Goal: Information Seeking & Learning: Learn about a topic

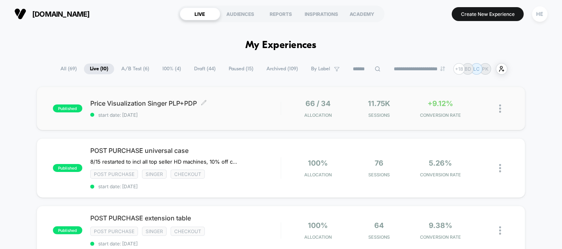
click at [252, 107] on div "Price Visualization Singer PLP+PDP Click to edit experience details Click to ed…" at bounding box center [185, 108] width 190 height 19
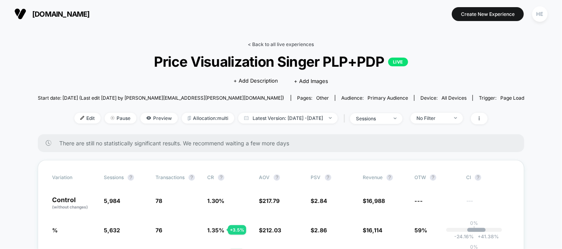
click at [258, 45] on link "< Back to all live experiences" at bounding box center [281, 44] width 66 height 6
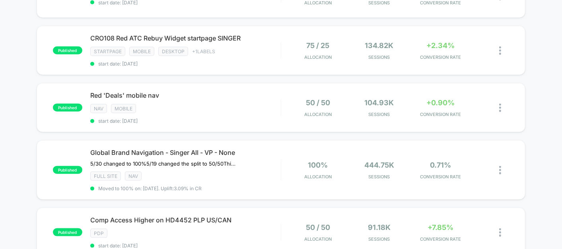
scroll to position [199, 0]
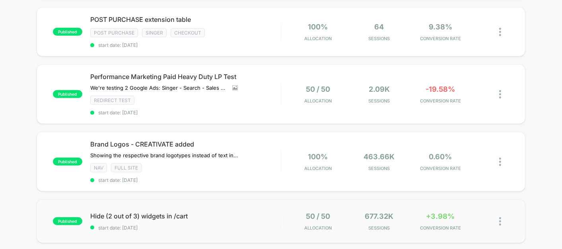
click at [240, 205] on div "published Hide (2 out of 3) widgets in /cart start date: 2025-07-07 50 / 50 All…" at bounding box center [281, 222] width 489 height 44
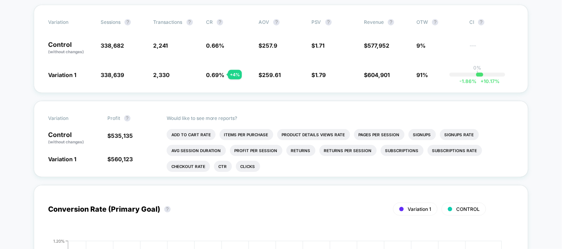
scroll to position [161, 0]
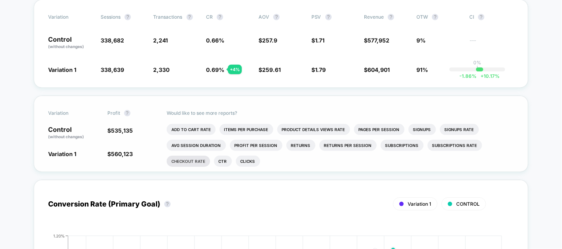
click at [195, 158] on li "Checkout Rate" at bounding box center [188, 161] width 43 height 11
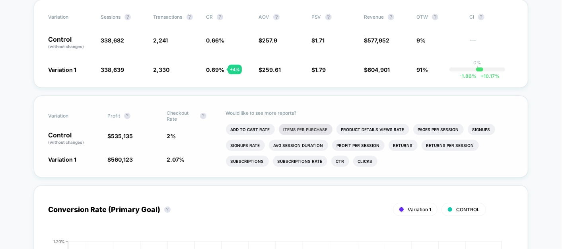
click at [293, 126] on li "Items Per Purchase" at bounding box center [306, 129] width 54 height 11
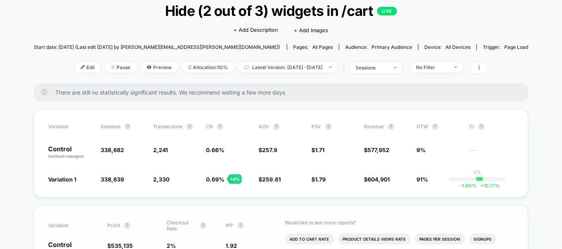
scroll to position [0, 0]
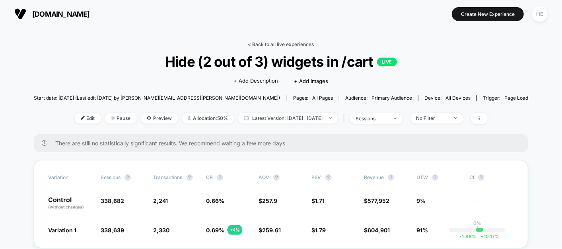
click at [271, 43] on link "< Back to all live experiences" at bounding box center [281, 44] width 66 height 6
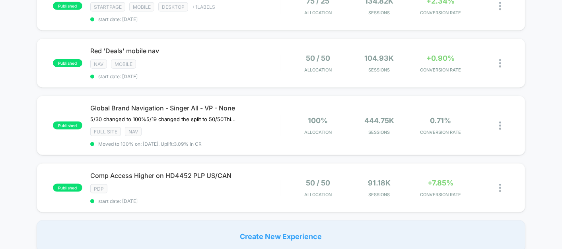
scroll to position [469, 0]
click at [260, 184] on div "PDP" at bounding box center [185, 188] width 190 height 9
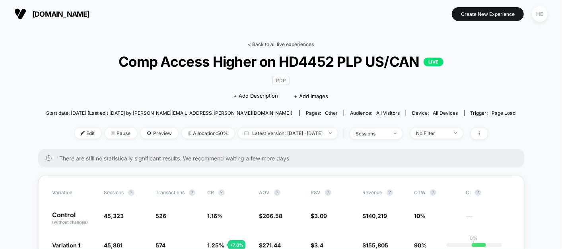
click at [271, 44] on link "< Back to all live experiences" at bounding box center [281, 44] width 66 height 6
